Goal: Task Accomplishment & Management: Complete application form

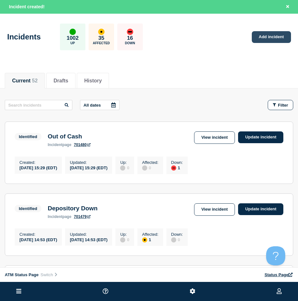
click at [270, 36] on link "Add incident" at bounding box center [270, 37] width 39 height 12
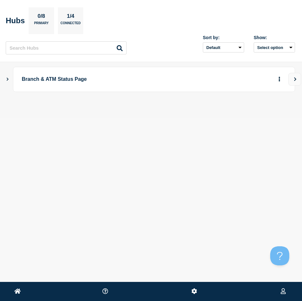
click at [5, 79] on icon "Show Connected Hubs" at bounding box center [7, 78] width 4 height 3
click at [265, 111] on button "button" at bounding box center [269, 111] width 11 height 10
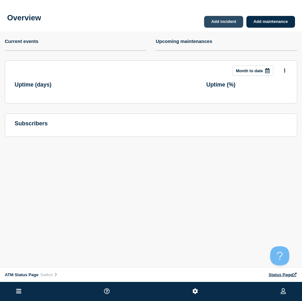
click at [221, 25] on link "Add incident" at bounding box center [223, 22] width 39 height 12
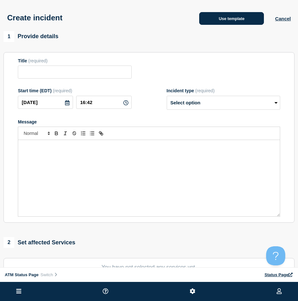
click at [215, 23] on button "Use template" at bounding box center [231, 18] width 65 height 13
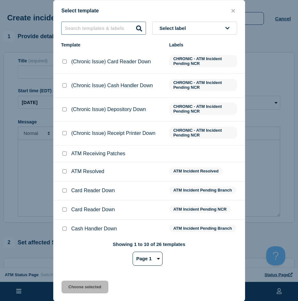
click at [116, 28] on input "text" at bounding box center [103, 28] width 85 height 13
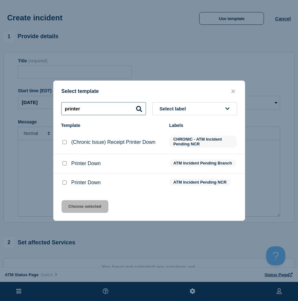
type input "printer"
click at [63, 165] on input "Printer Down checkbox" at bounding box center [64, 163] width 4 height 4
checkbox input "true"
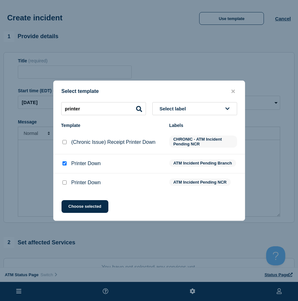
click at [63, 182] on input "Printer Down checkbox" at bounding box center [64, 182] width 4 height 4
checkbox input "true"
checkbox input "false"
click at [78, 208] on button "Choose selected" at bounding box center [84, 206] width 47 height 13
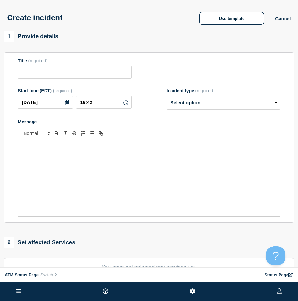
type input "Printer Down"
select select "identified"
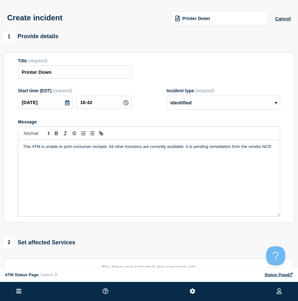
scroll to position [64, 0]
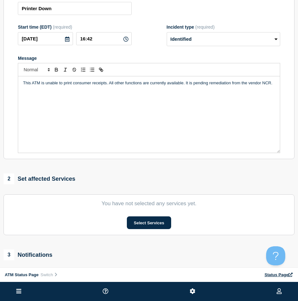
click at [158, 235] on section "You have not selected any services yet. Select Services" at bounding box center [149, 214] width 291 height 41
click at [158, 232] on section "You have not selected any services yet. Select Services" at bounding box center [149, 214] width 291 height 41
click at [159, 229] on button "Select Services" at bounding box center [149, 222] width 44 height 13
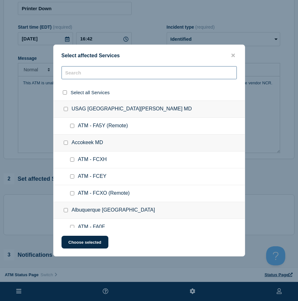
click at [115, 77] on input "text" at bounding box center [148, 72] width 175 height 13
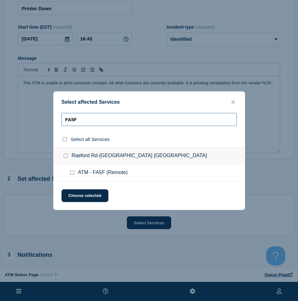
type input "FA5F"
click at [72, 176] on div at bounding box center [73, 173] width 9 height 6
click at [71, 175] on input "ATM - FA5F (Remote) checkbox" at bounding box center [72, 173] width 4 height 4
checkbox input "true"
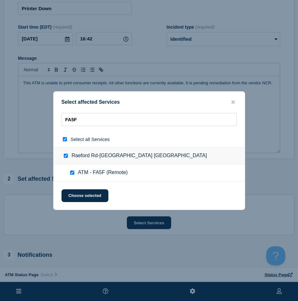
checkbox input "true"
click at [69, 195] on button "Choose selected" at bounding box center [84, 195] width 47 height 13
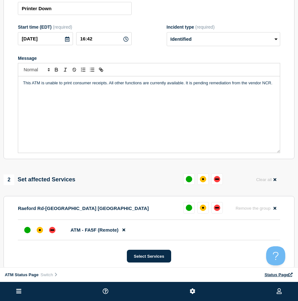
scroll to position [127, 0]
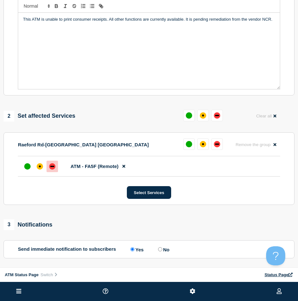
click at [55, 172] on div at bounding box center [51, 166] width 11 height 11
click at [43, 172] on div at bounding box center [39, 166] width 11 height 11
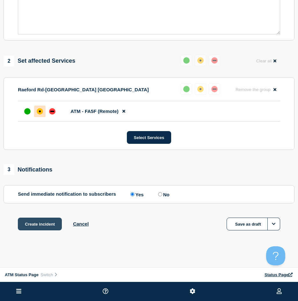
click at [43, 223] on button "Create incident" at bounding box center [40, 224] width 44 height 13
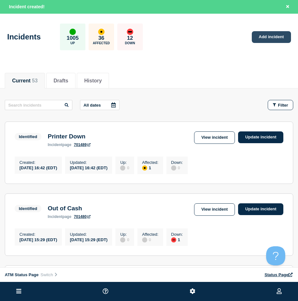
click at [274, 41] on link "Add incident" at bounding box center [270, 37] width 39 height 12
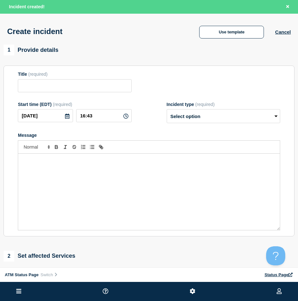
drag, startPoint x: 224, startPoint y: 40, endPoint x: 219, endPoint y: 40, distance: 4.5
click at [224, 40] on div "Create incident Use template Cancel" at bounding box center [149, 29] width 298 height 31
click at [215, 40] on div "Create incident Use template Cancel" at bounding box center [149, 29] width 298 height 31
click at [214, 34] on button "Use template" at bounding box center [231, 32] width 65 height 13
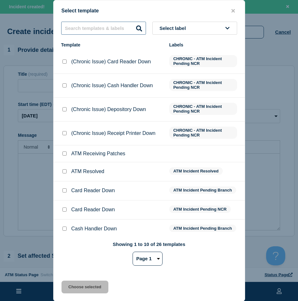
click at [92, 29] on input "text" at bounding box center [103, 28] width 85 height 13
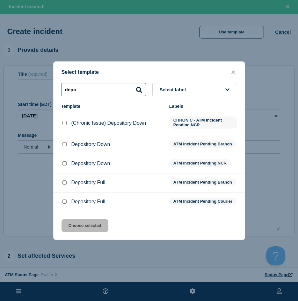
type input "depo"
click at [65, 143] on input "Depository Down checkbox" at bounding box center [64, 144] width 4 height 4
checkbox input "true"
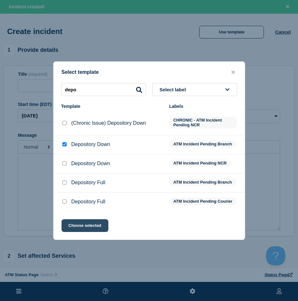
click at [78, 224] on button "Choose selected" at bounding box center [84, 225] width 47 height 13
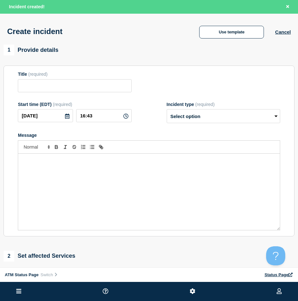
type input "Depository Down"
select select "identified"
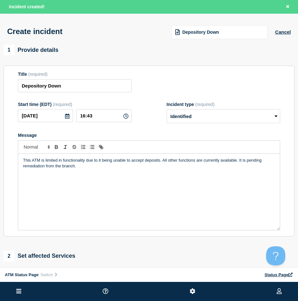
scroll to position [127, 0]
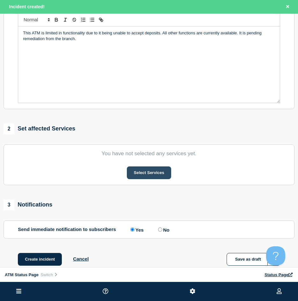
click at [156, 177] on button "Select Services" at bounding box center [149, 172] width 44 height 13
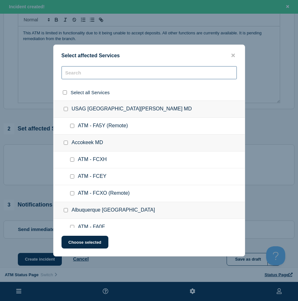
click at [148, 76] on input "text" at bounding box center [148, 72] width 175 height 13
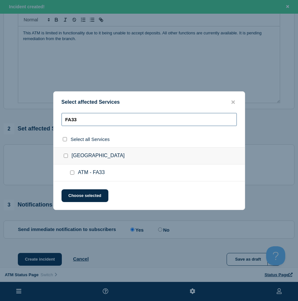
type input "FA33"
click at [72, 174] on input "ATM - FA33 checkbox" at bounding box center [72, 173] width 4 height 4
checkbox input "true"
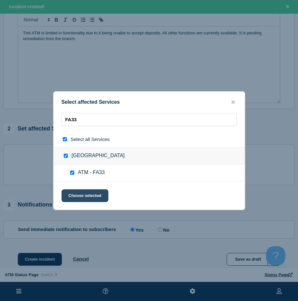
click at [75, 193] on button "Choose selected" at bounding box center [84, 195] width 47 height 13
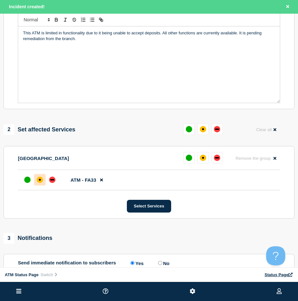
click at [35, 181] on div at bounding box center [39, 179] width 11 height 11
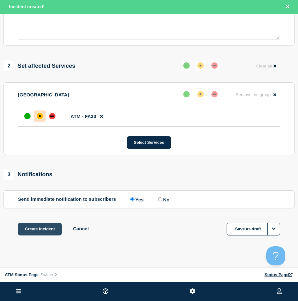
click at [39, 234] on button "Create incident" at bounding box center [40, 229] width 44 height 13
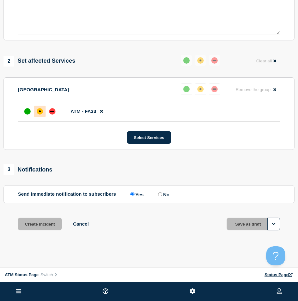
scroll to position [177, 0]
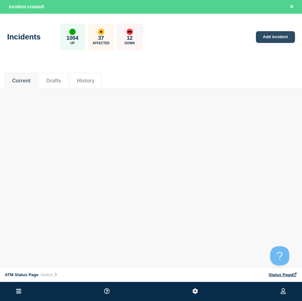
click at [273, 41] on link "Add incident" at bounding box center [275, 37] width 39 height 12
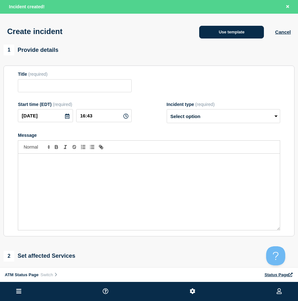
click at [230, 34] on button "Use template" at bounding box center [231, 32] width 65 height 13
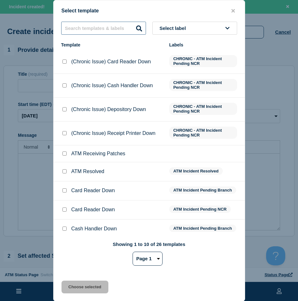
click at [116, 34] on input "text" at bounding box center [103, 28] width 85 height 13
click at [116, 33] on input "text" at bounding box center [103, 28] width 85 height 13
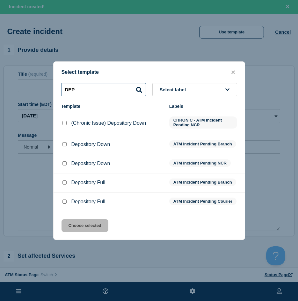
type input "DEP"
click at [64, 142] on input "Depository Down checkbox" at bounding box center [64, 144] width 4 height 4
checkbox input "true"
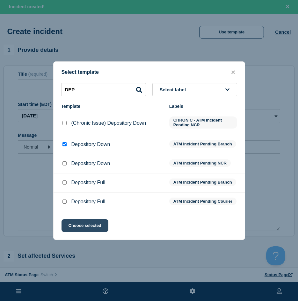
click at [103, 226] on button "Choose selected" at bounding box center [84, 225] width 47 height 13
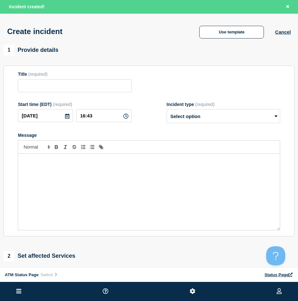
type input "Depository Down"
select select "identified"
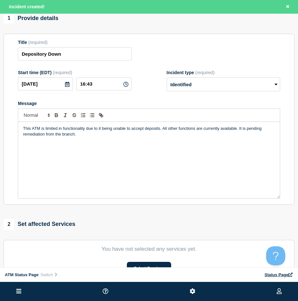
scroll to position [64, 0]
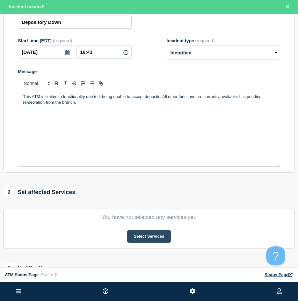
click at [159, 237] on button "Select Services" at bounding box center [149, 236] width 44 height 13
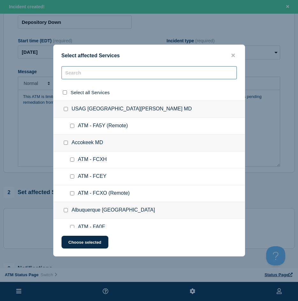
click at [89, 79] on input "text" at bounding box center [148, 72] width 175 height 13
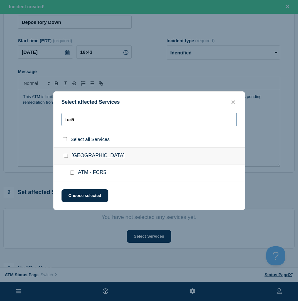
type input "fcr5"
click at [72, 171] on input "ATM - FCR5 checkbox" at bounding box center [72, 173] width 4 height 4
checkbox input "true"
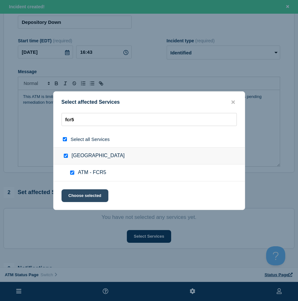
click at [72, 194] on button "Choose selected" at bounding box center [84, 195] width 47 height 13
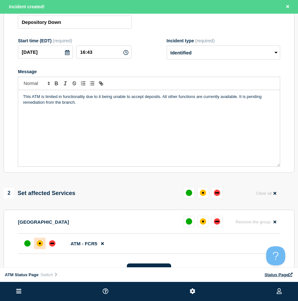
click at [34, 243] on div at bounding box center [40, 243] width 36 height 11
click at [37, 244] on div "affected" at bounding box center [40, 243] width 6 height 6
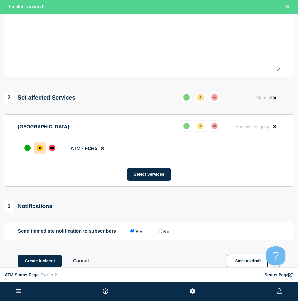
click at [41, 256] on div "1 Provide details Title (required) Depository Down Start time (EDT) (required) …" at bounding box center [149, 84] width 298 height 398
click at [35, 260] on button "Create incident" at bounding box center [40, 261] width 44 height 13
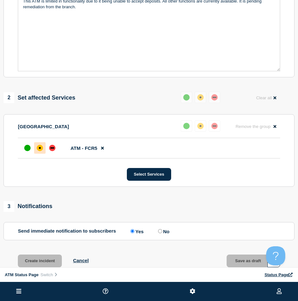
scroll to position [145, 0]
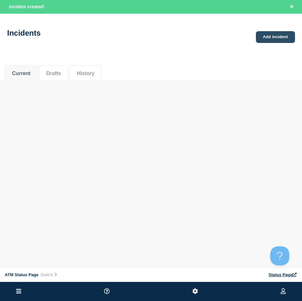
click at [266, 36] on link "Add incident" at bounding box center [275, 37] width 39 height 12
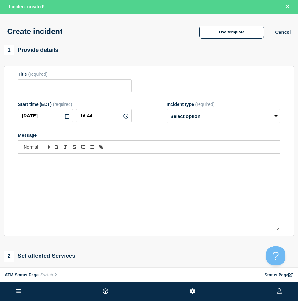
click at [192, 35] on div "Use template" at bounding box center [231, 32] width 87 height 13
click at [208, 33] on button "Use template" at bounding box center [231, 32] width 65 height 13
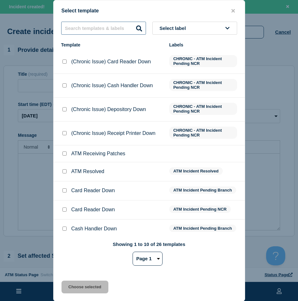
click at [109, 29] on input "text" at bounding box center [103, 28] width 85 height 13
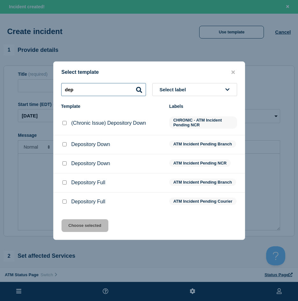
type input "dep"
drag, startPoint x: 65, startPoint y: 143, endPoint x: 67, endPoint y: 148, distance: 6.1
click at [65, 143] on input "Depository Down checkbox" at bounding box center [64, 144] width 4 height 4
checkbox input "true"
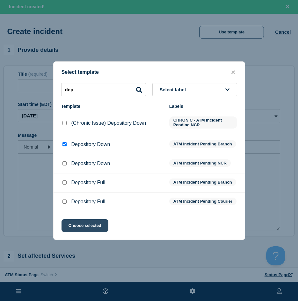
click at [81, 223] on button "Choose selected" at bounding box center [84, 225] width 47 height 13
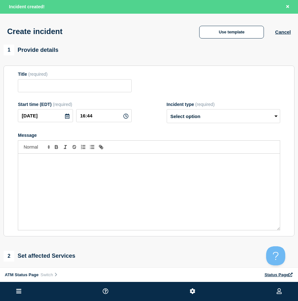
type input "Depository Down"
select select "identified"
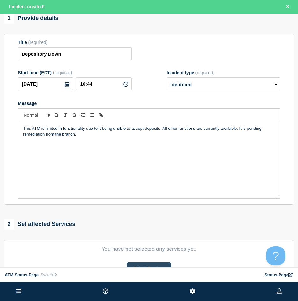
scroll to position [64, 0]
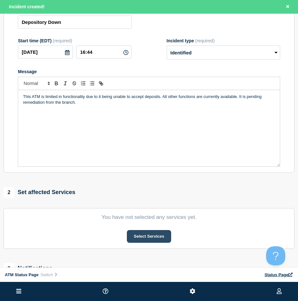
click at [151, 236] on button "Select Services" at bounding box center [149, 236] width 44 height 13
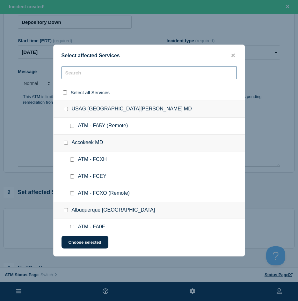
click at [109, 73] on input "text" at bounding box center [148, 72] width 175 height 13
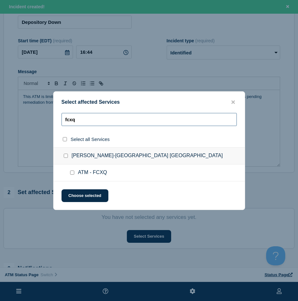
type input "fcxq"
click at [74, 173] on div at bounding box center [73, 173] width 9 height 6
click at [69, 172] on div at bounding box center [73, 173] width 9 height 6
click at [73, 176] on div at bounding box center [73, 173] width 9 height 6
click at [73, 175] on input "ATM - FCXQ checkbox" at bounding box center [72, 173] width 4 height 4
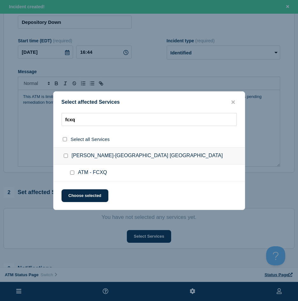
checkbox input "true"
click at [75, 193] on button "Choose selected" at bounding box center [84, 195] width 47 height 13
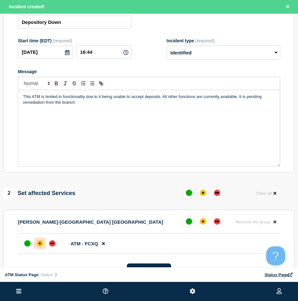
click at [44, 240] on div at bounding box center [39, 243] width 11 height 11
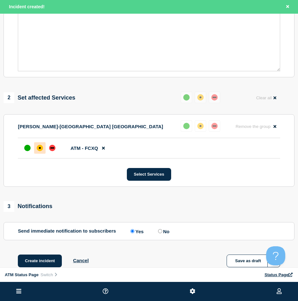
click at [41, 255] on div "1 Provide details Title (required) Depository Down Start time (EDT) (required) …" at bounding box center [149, 84] width 298 height 398
click at [45, 262] on button "Create incident" at bounding box center [40, 261] width 44 height 13
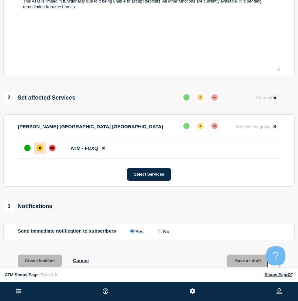
scroll to position [145, 0]
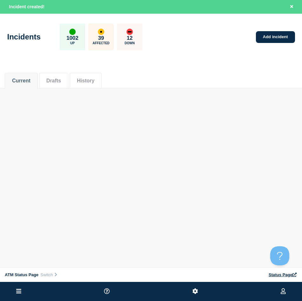
click at [195, 138] on body "Home ATM Status Page Hub Operations Overview Incident Maintenance Platform Aler…" at bounding box center [151, 150] width 302 height 301
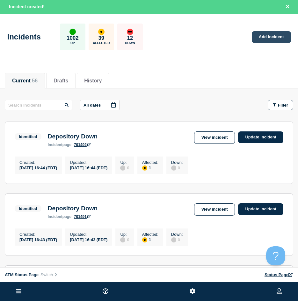
click at [259, 38] on link "Add incident" at bounding box center [270, 37] width 39 height 12
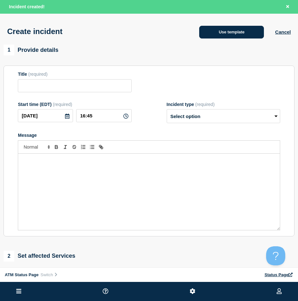
click at [235, 33] on button "Use template" at bounding box center [231, 32] width 65 height 13
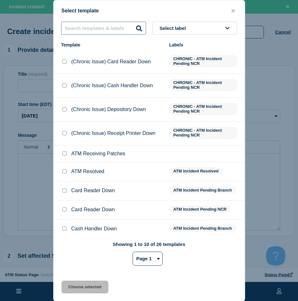
click at [100, 32] on input "text" at bounding box center [103, 28] width 85 height 13
click at [88, 28] on input "text" at bounding box center [103, 28] width 85 height 13
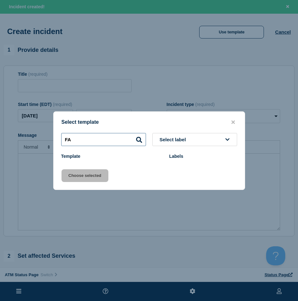
type input "F"
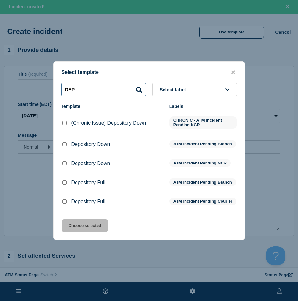
type input "DEP"
click at [64, 144] on input "Depository Down checkbox" at bounding box center [64, 144] width 4 height 4
checkbox input "true"
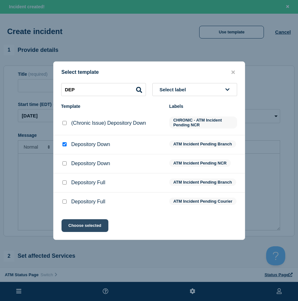
click at [83, 232] on button "Choose selected" at bounding box center [84, 225] width 47 height 13
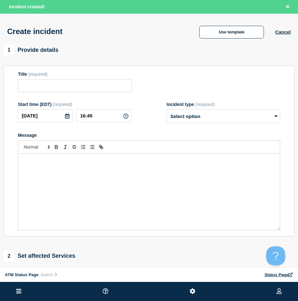
type input "Depository Down"
select select "identified"
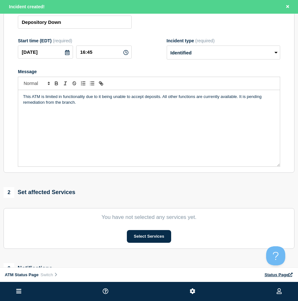
click at [147, 245] on section "You have not selected any services yet. Select Services" at bounding box center [149, 228] width 291 height 41
click at [146, 243] on button "Select Services" at bounding box center [149, 236] width 44 height 13
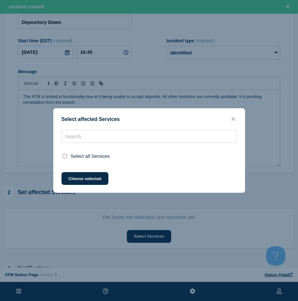
click at [144, 241] on div "Select affected Services Select all Services Choose selected" at bounding box center [149, 150] width 298 height 301
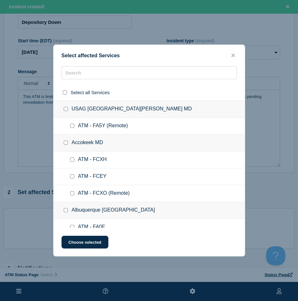
click at [93, 84] on div at bounding box center [148, 92] width 191 height 16
click at [92, 78] on input "text" at bounding box center [148, 72] width 175 height 13
type input "F4z"
checkbox input "true"
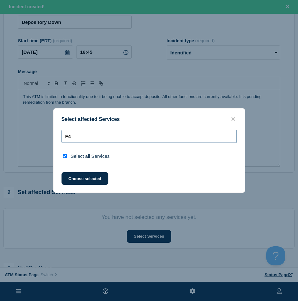
type input "F"
checkbox input "false"
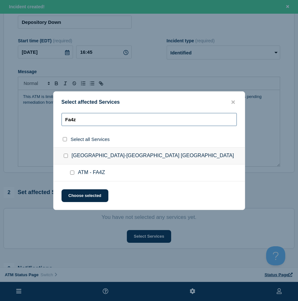
type input "Fa4z"
click at [74, 173] on input "ATM - FA4Z checkbox" at bounding box center [72, 173] width 4 height 4
checkbox input "true"
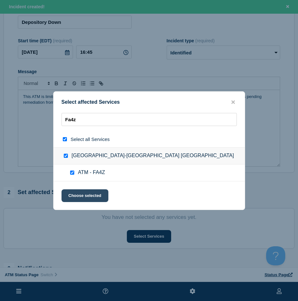
checkbox input "true"
click at [73, 196] on button "Choose selected" at bounding box center [84, 195] width 47 height 13
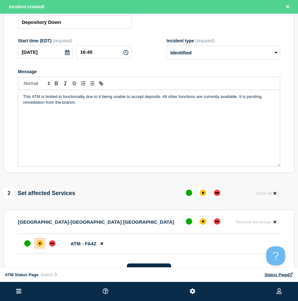
click at [41, 245] on div "affected" at bounding box center [40, 243] width 6 height 6
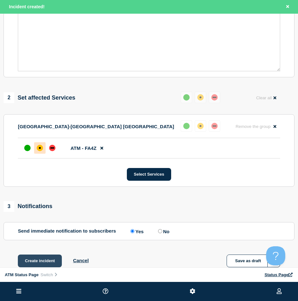
click at [42, 261] on button "Create incident" at bounding box center [40, 261] width 44 height 13
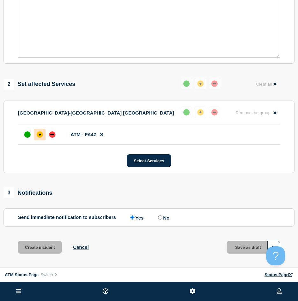
scroll to position [145, 0]
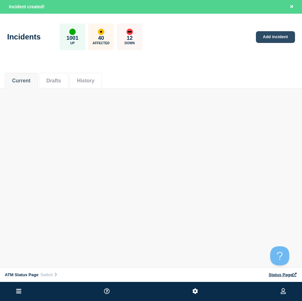
click at [271, 40] on link "Add incident" at bounding box center [275, 37] width 39 height 12
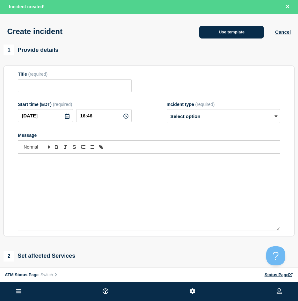
click at [238, 32] on button "Use template" at bounding box center [231, 32] width 65 height 13
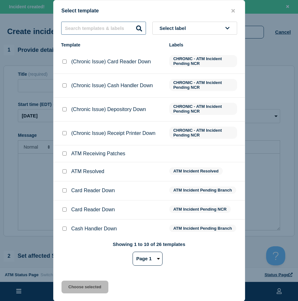
click at [121, 28] on input "text" at bounding box center [103, 28] width 85 height 13
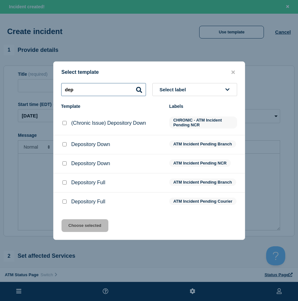
type input "dep"
click at [65, 193] on li "Depository Full ATM Incident Pending Branch" at bounding box center [148, 202] width 191 height 19
click at [67, 180] on div at bounding box center [64, 183] width 6 height 6
click at [63, 181] on input "Depository Full checkbox" at bounding box center [64, 182] width 4 height 4
checkbox input "true"
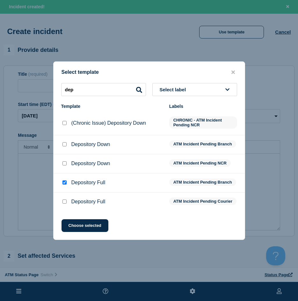
click at [86, 221] on div "Select template dep Select label Template Labels (Chronic Issue) Depository Dow…" at bounding box center [149, 150] width 192 height 179
click at [91, 236] on div "Select template dep Select label Template Labels (Chronic Issue) Depository Dow…" at bounding box center [149, 150] width 192 height 179
click at [92, 232] on button "Choose selected" at bounding box center [84, 225] width 47 height 13
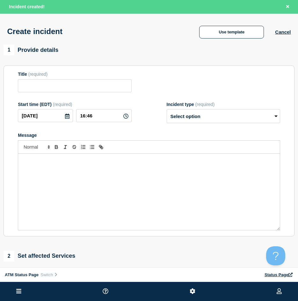
type input "Depository Full"
select select "identified"
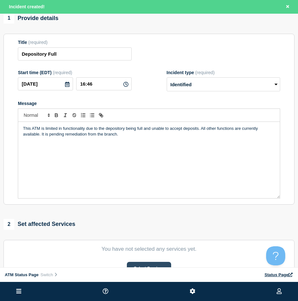
click at [141, 265] on button "Select Services" at bounding box center [149, 268] width 44 height 13
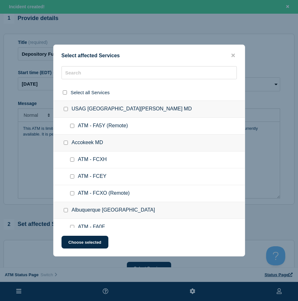
click at [75, 84] on div at bounding box center [148, 92] width 191 height 16
click at [74, 76] on input "text" at bounding box center [148, 72] width 175 height 13
type input "d"
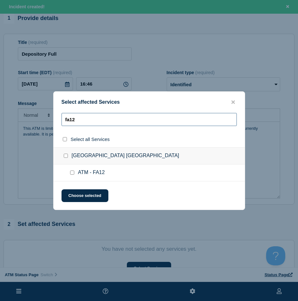
type input "fa12"
drag, startPoint x: 70, startPoint y: 172, endPoint x: 77, endPoint y: 181, distance: 11.2
click at [71, 172] on input "ATM - FA12 checkbox" at bounding box center [72, 173] width 4 height 4
checkbox input "true"
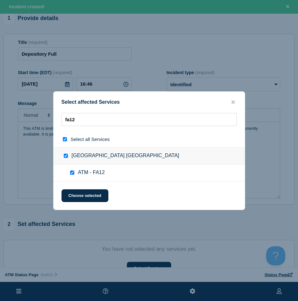
checkbox input "true"
click at [78, 194] on button "Choose selected" at bounding box center [84, 195] width 47 height 13
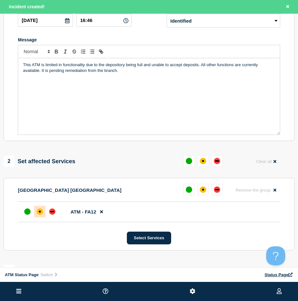
click at [40, 213] on div "affected" at bounding box center [40, 212] width 2 height 2
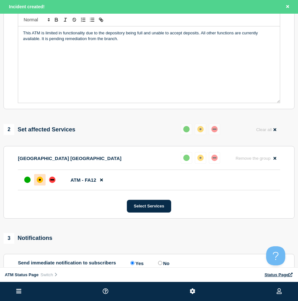
scroll to position [159, 0]
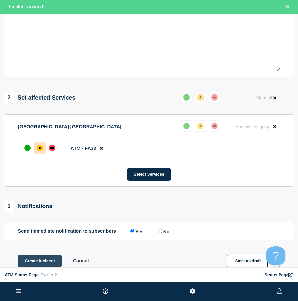
click at [37, 258] on button "Create incident" at bounding box center [40, 261] width 44 height 13
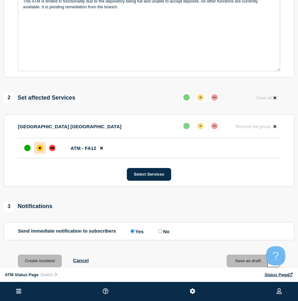
scroll to position [145, 0]
